Goal: Register for event/course

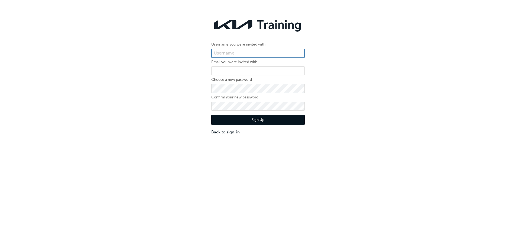
click at [267, 53] on input "text" at bounding box center [257, 53] width 93 height 9
type input "KAU83083B3"
click at [233, 69] on input "email" at bounding box center [257, 70] width 93 height 9
type input "christiem@northernmotorgroup.com.au"
click at [227, 119] on button "Sign Up" at bounding box center [257, 120] width 93 height 10
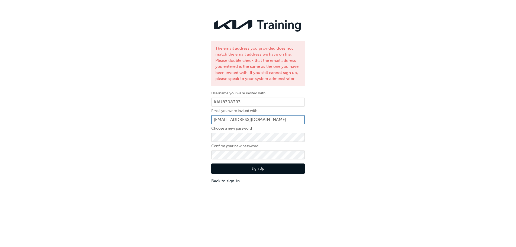
click at [234, 120] on input "christiem@northernmotorgroup.com.au" at bounding box center [257, 119] width 93 height 9
type input "[EMAIL_ADDRESS][PERSON_NAME][DOMAIN_NAME]"
click at [254, 169] on button "Sign Up" at bounding box center [257, 168] width 93 height 10
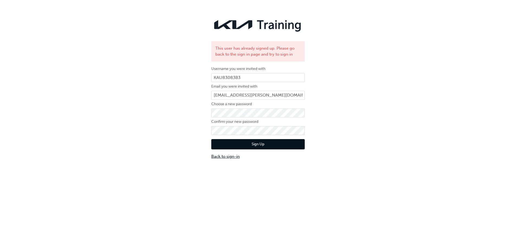
click at [221, 158] on link "Back to sign-in" at bounding box center [257, 156] width 93 height 6
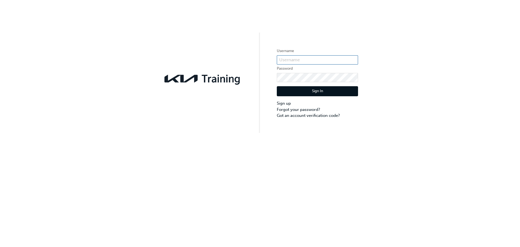
type input "KAU83083B3"
click at [321, 52] on label "Username" at bounding box center [317, 51] width 81 height 7
click at [312, 89] on button "Sign In" at bounding box center [317, 91] width 81 height 10
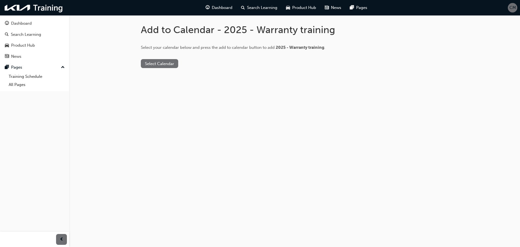
click at [157, 64] on button "Select Calendar" at bounding box center [159, 63] width 37 height 9
click at [38, 37] on div "Search Learning" at bounding box center [26, 34] width 30 height 6
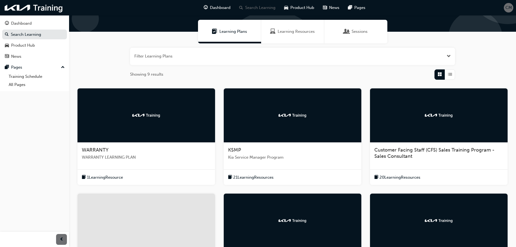
scroll to position [108, 0]
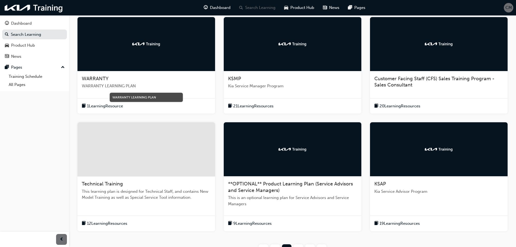
click at [121, 87] on span "WARRANTY LEARNING PLAN" at bounding box center [146, 86] width 129 height 6
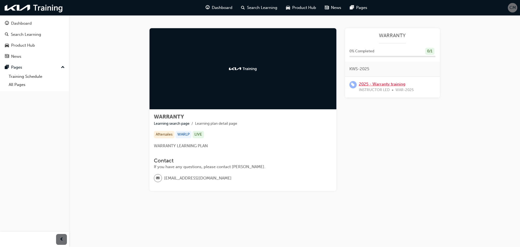
click at [384, 83] on link "2025 - Warranty training" at bounding box center [382, 84] width 47 height 5
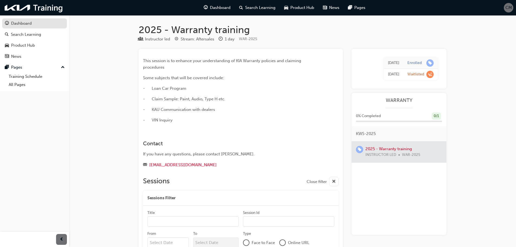
click at [38, 26] on div "Dashboard" at bounding box center [34, 23] width 59 height 7
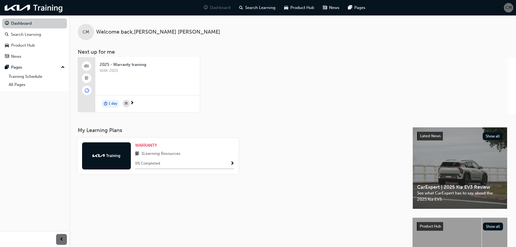
click at [31, 24] on link "Dashboard" at bounding box center [34, 23] width 65 height 10
click at [28, 34] on div "Search Learning" at bounding box center [26, 34] width 30 height 6
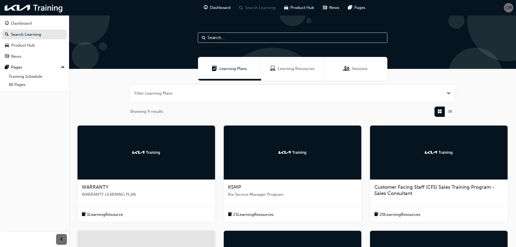
click at [506, 7] on span "CM" at bounding box center [509, 8] width 7 height 6
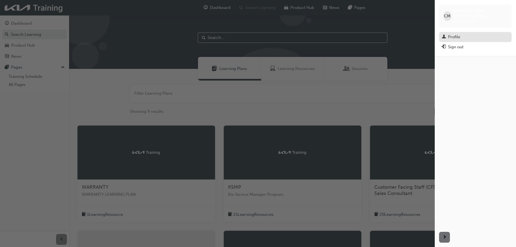
click at [460, 34] on div "Profile" at bounding box center [454, 37] width 12 height 6
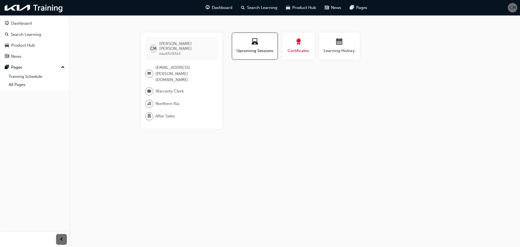
click at [303, 50] on span "Certificates" at bounding box center [298, 51] width 24 height 6
click at [336, 39] on span "calendar-icon" at bounding box center [339, 41] width 7 height 7
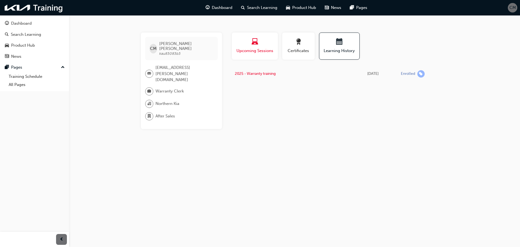
click at [253, 40] on span "laptop-icon" at bounding box center [255, 41] width 7 height 7
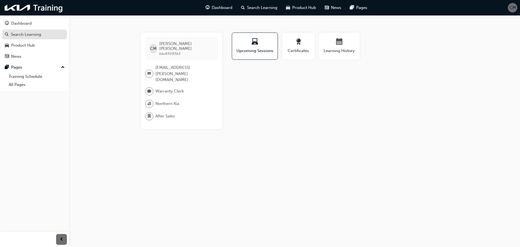
click at [53, 33] on div "Search Learning" at bounding box center [34, 34] width 59 height 7
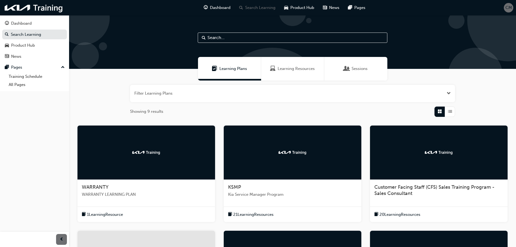
click at [506, 7] on span "CM" at bounding box center [509, 8] width 7 height 6
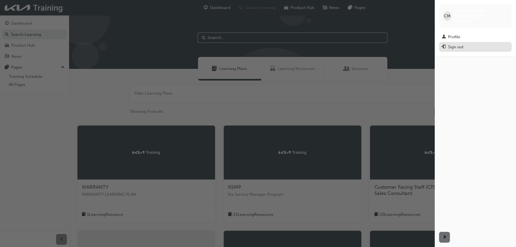
click at [456, 44] on div "Sign out" at bounding box center [455, 47] width 15 height 6
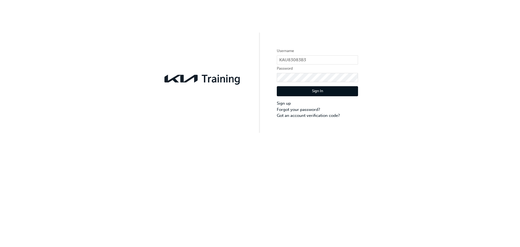
click at [320, 91] on button "Sign In" at bounding box center [317, 91] width 81 height 10
